Goal: Information Seeking & Learning: Find specific fact

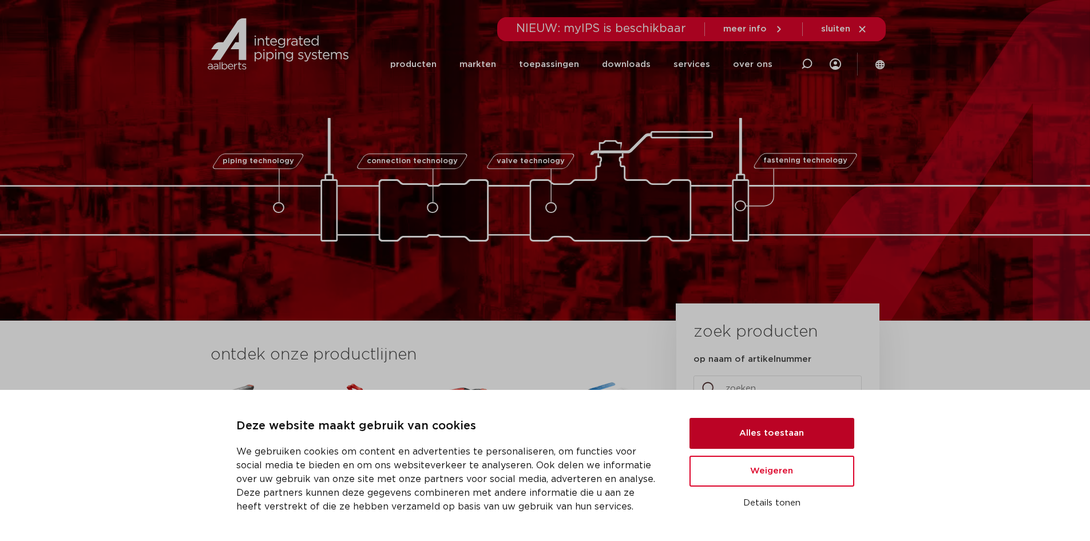
click at [786, 434] on button "Alles toestaan" at bounding box center [771, 433] width 165 height 31
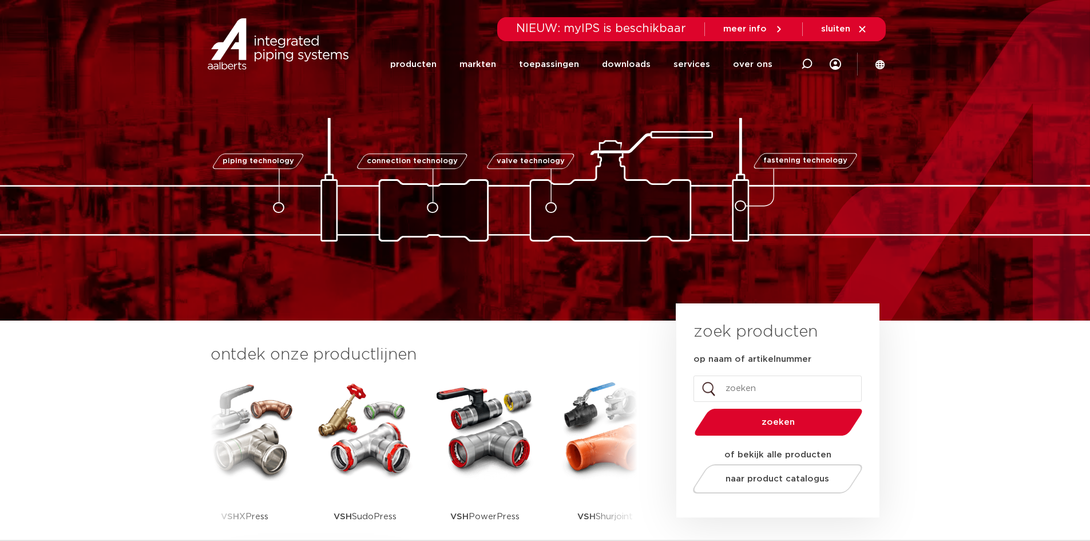
click at [917, 370] on section "ontdek onze productlijnen VSH SmartPress VSH XPress VSH SudoPress VSH PowerPres…" at bounding box center [545, 455] width 1090 height 270
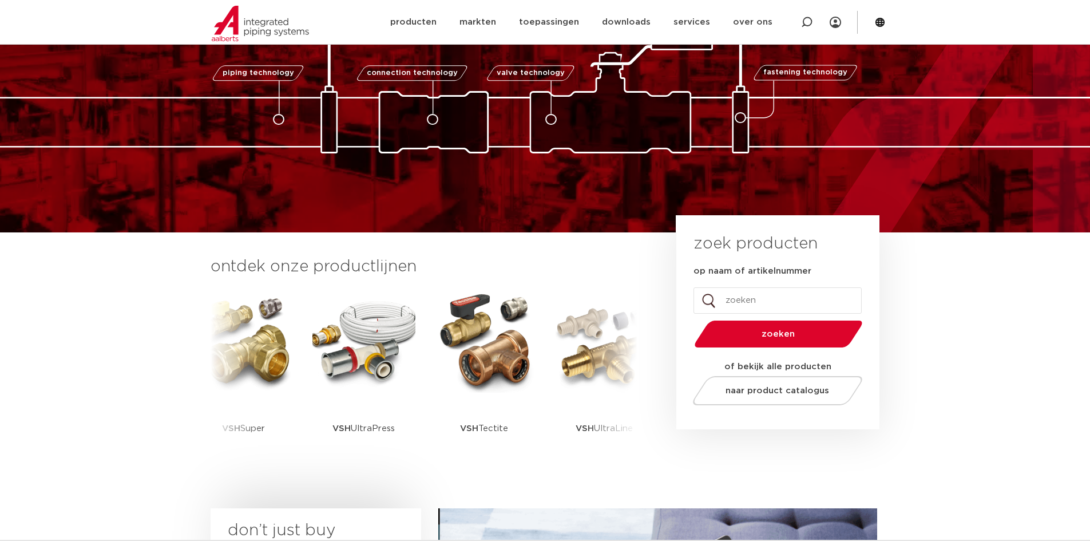
scroll to position [172, 0]
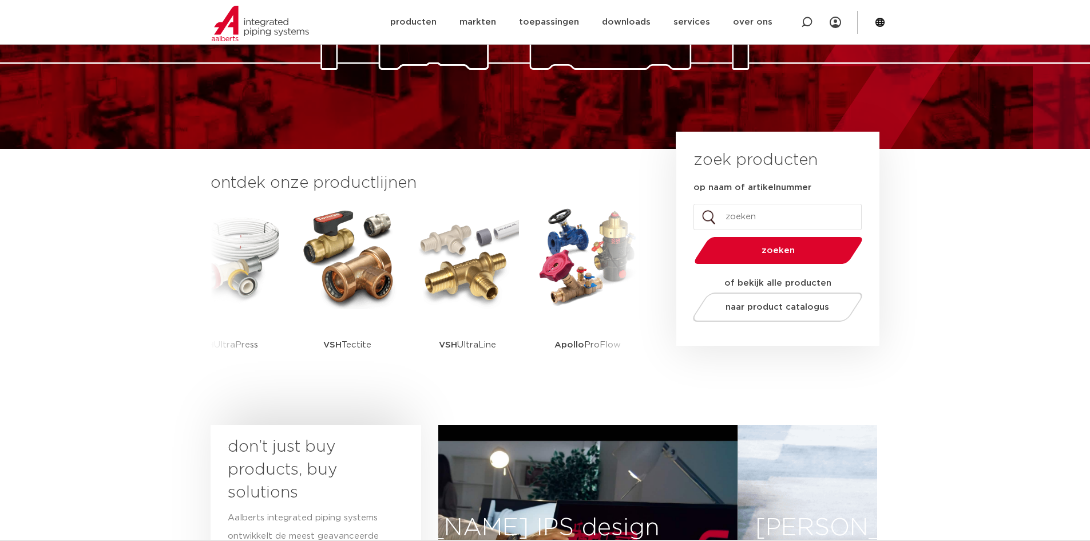
click at [735, 217] on input "op naam of artikelnummer" at bounding box center [777, 217] width 168 height 26
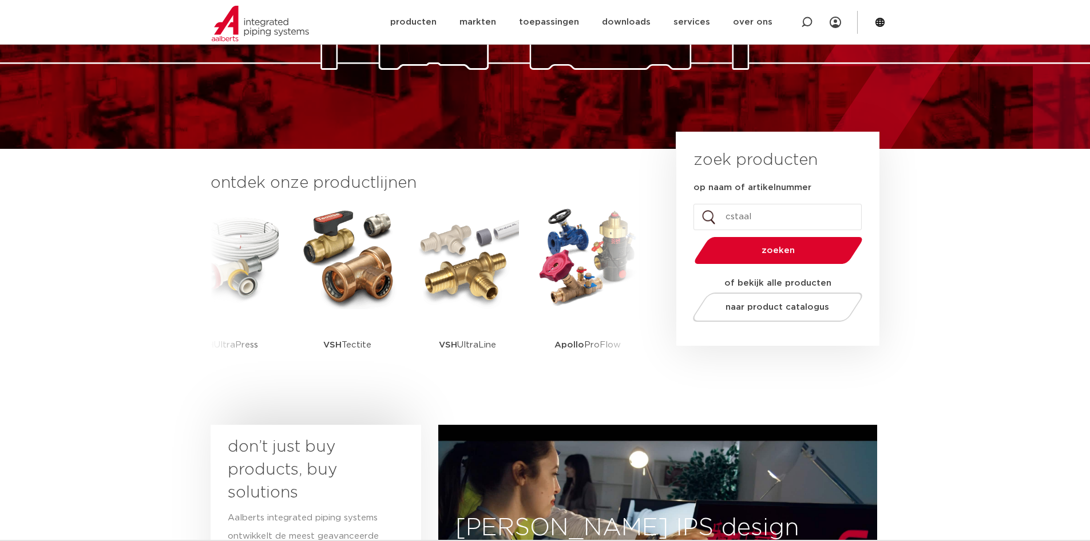
type input "cstaal"
click at [689, 236] on button "zoeken" at bounding box center [777, 250] width 177 height 29
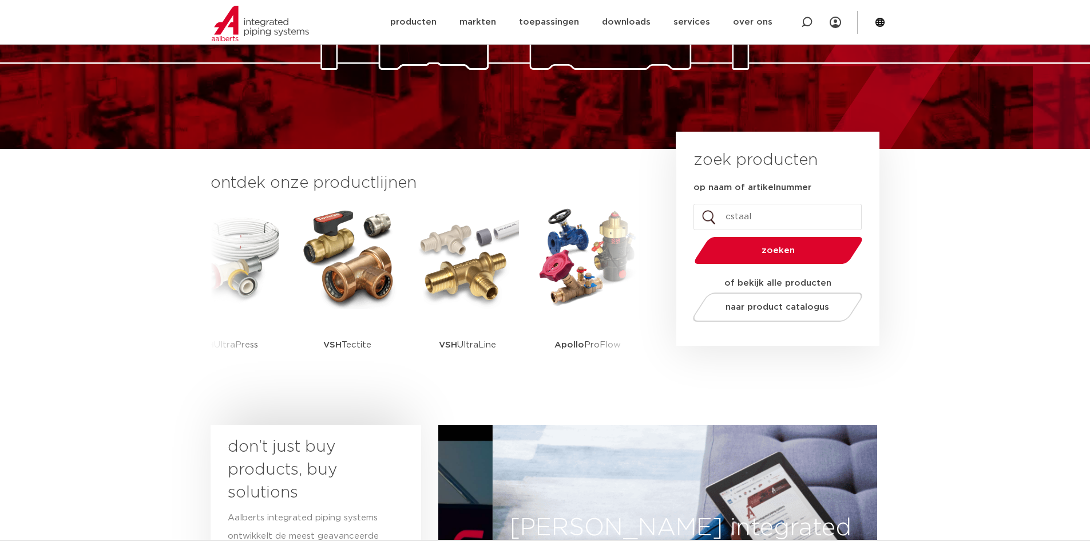
click at [784, 256] on button "zoeken" at bounding box center [777, 250] width 177 height 29
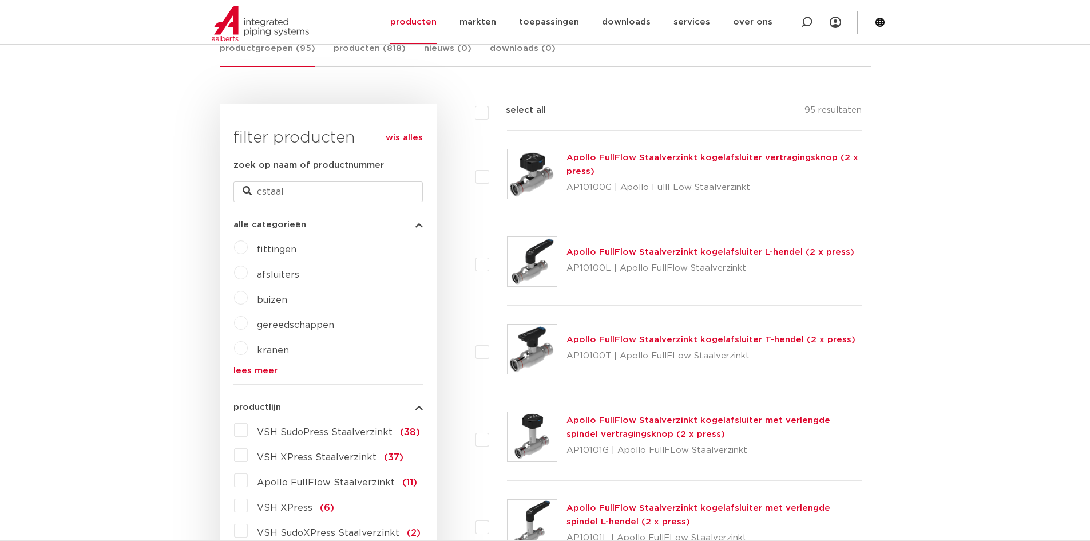
scroll to position [229, 0]
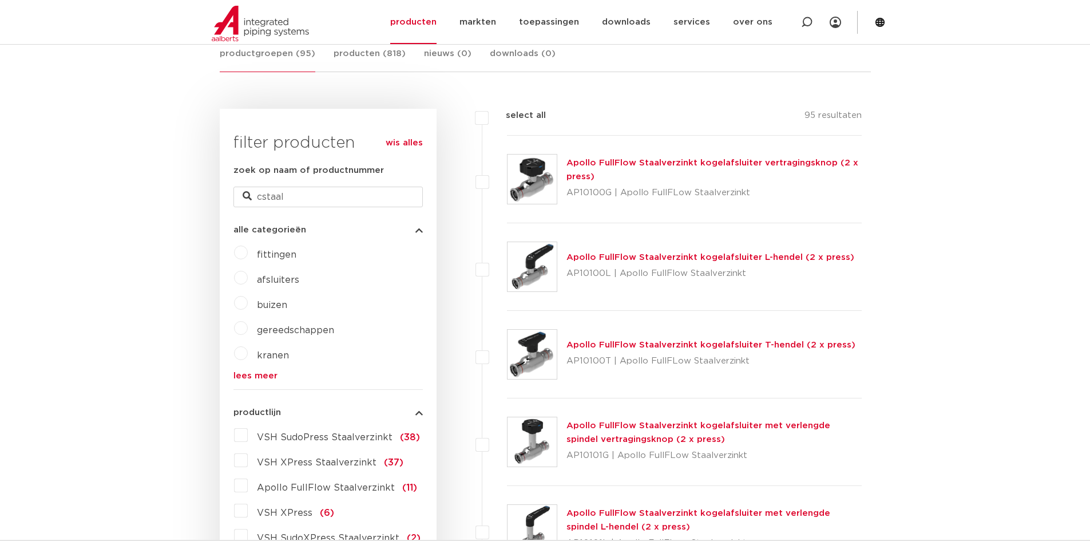
click at [281, 255] on span "fittingen" at bounding box center [276, 254] width 39 height 9
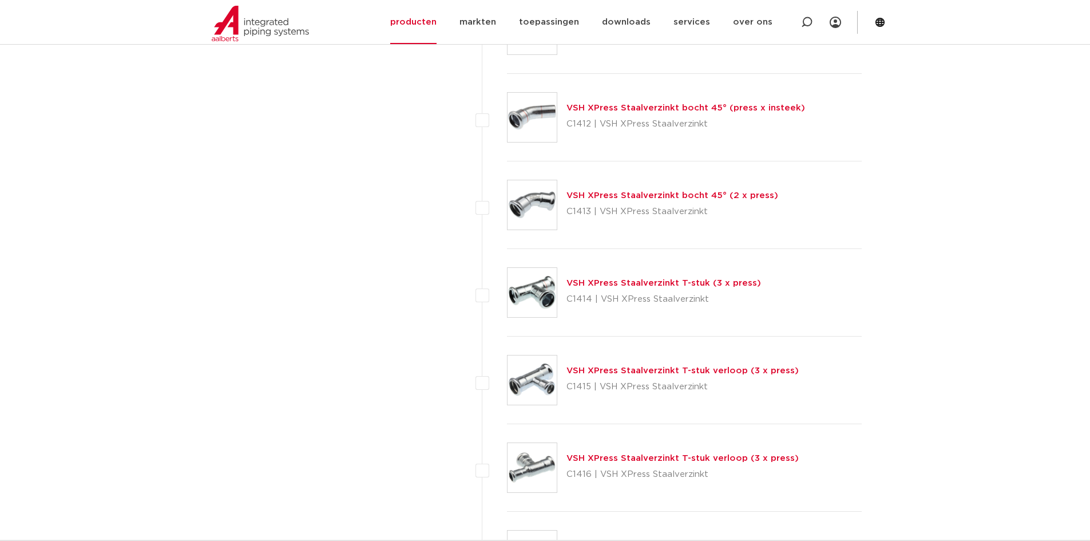
scroll to position [1201, 0]
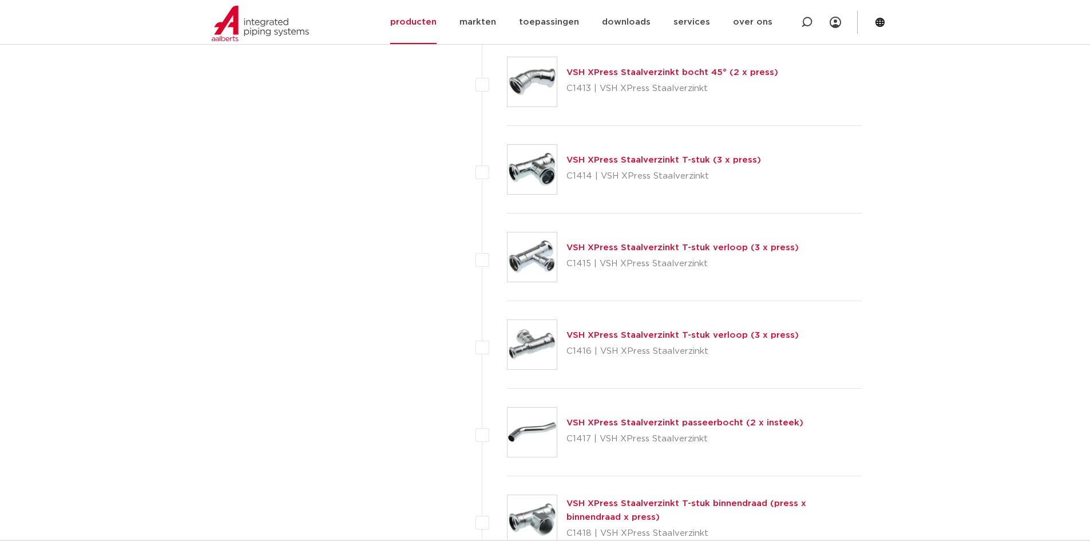
click at [685, 419] on link "VSH XPress Staalverzinkt passeerbocht (2 x insteek)" at bounding box center [684, 422] width 237 height 9
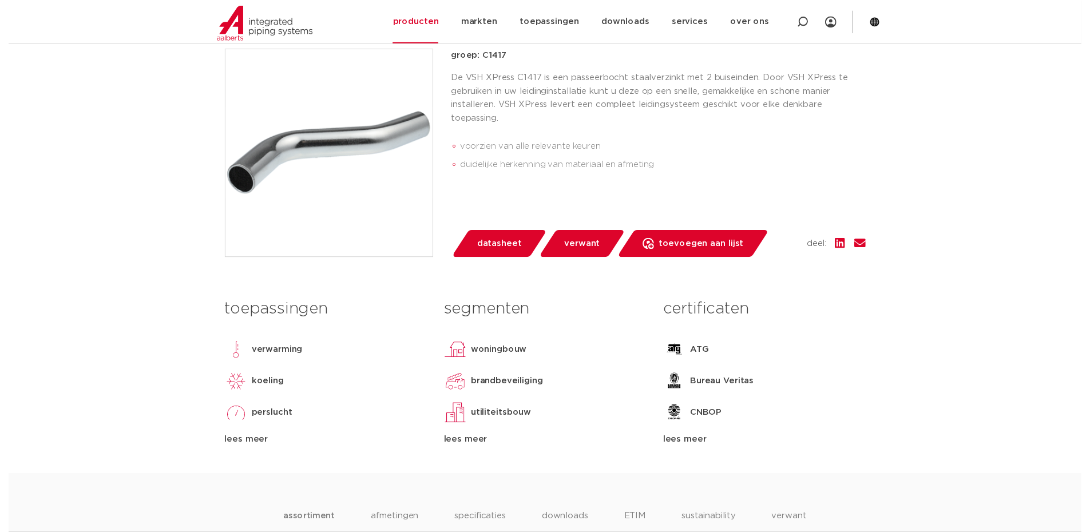
scroll to position [229, 0]
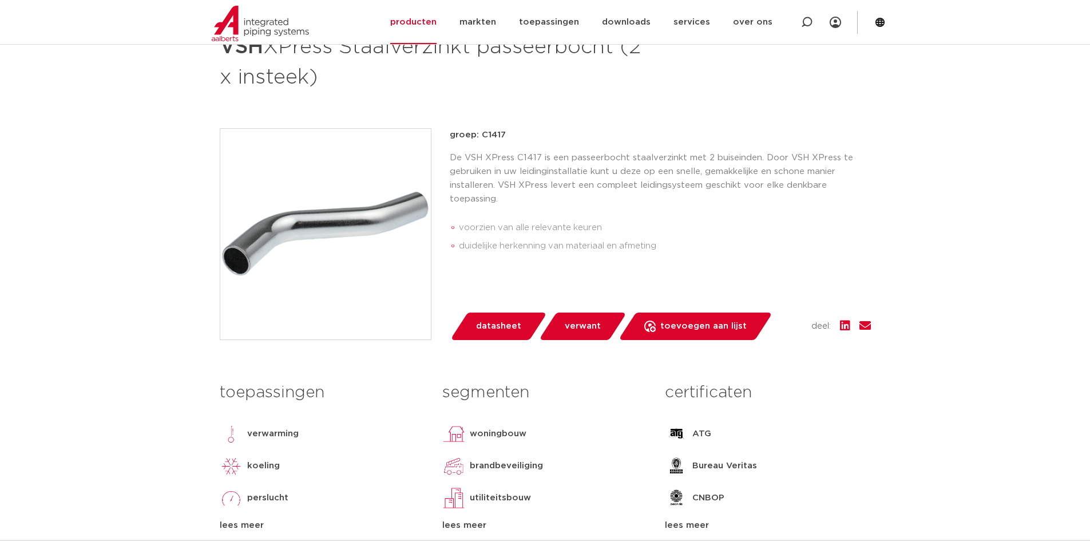
click at [497, 326] on span "datasheet" at bounding box center [498, 326] width 45 height 18
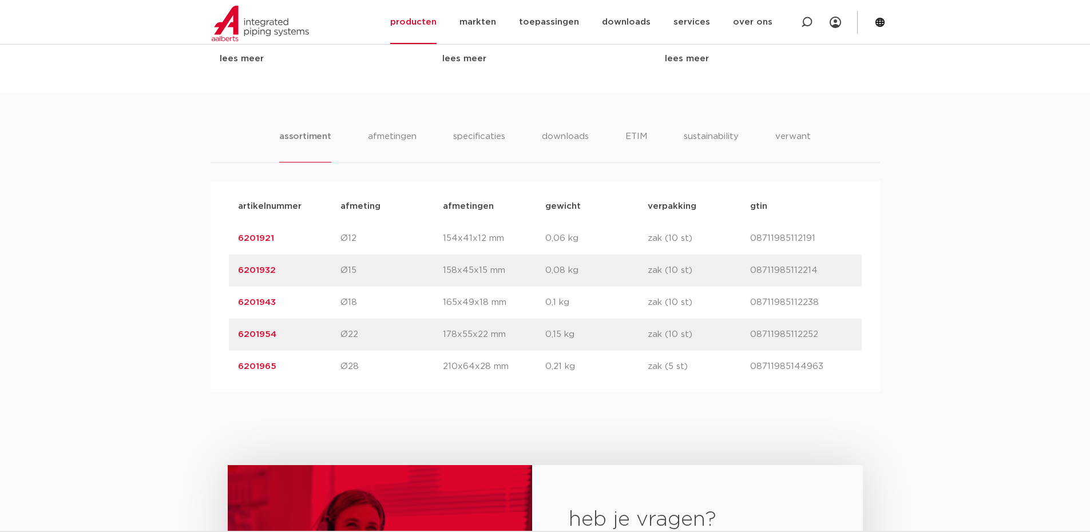
scroll to position [858, 0]
